Goal: Information Seeking & Learning: Stay updated

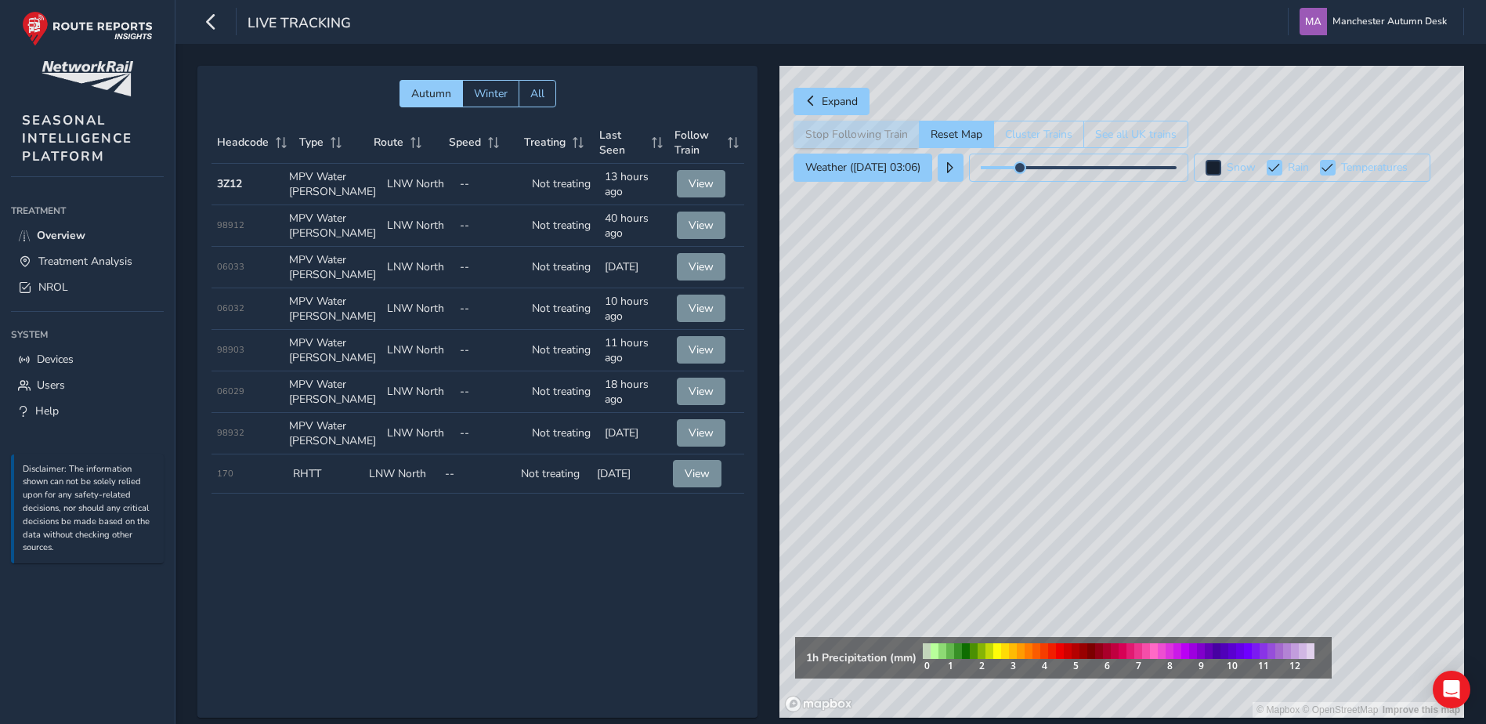
drag, startPoint x: 1044, startPoint y: 477, endPoint x: 1009, endPoint y: 475, distance: 35.3
click at [1009, 475] on div "© Mapbox © OpenStreetMap Improve this map" at bounding box center [1121, 392] width 685 height 652
